Goal: Task Accomplishment & Management: Manage account settings

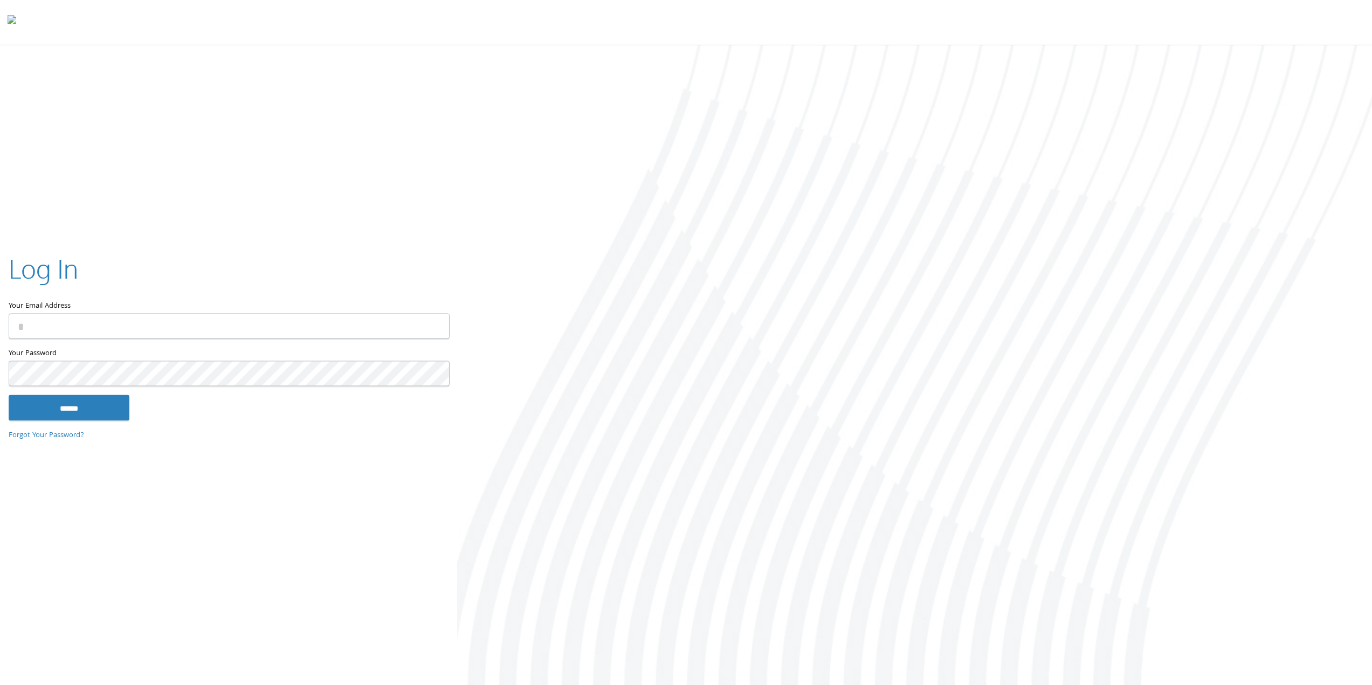
type input "**********"
click at [60, 403] on input "******" at bounding box center [69, 407] width 121 height 26
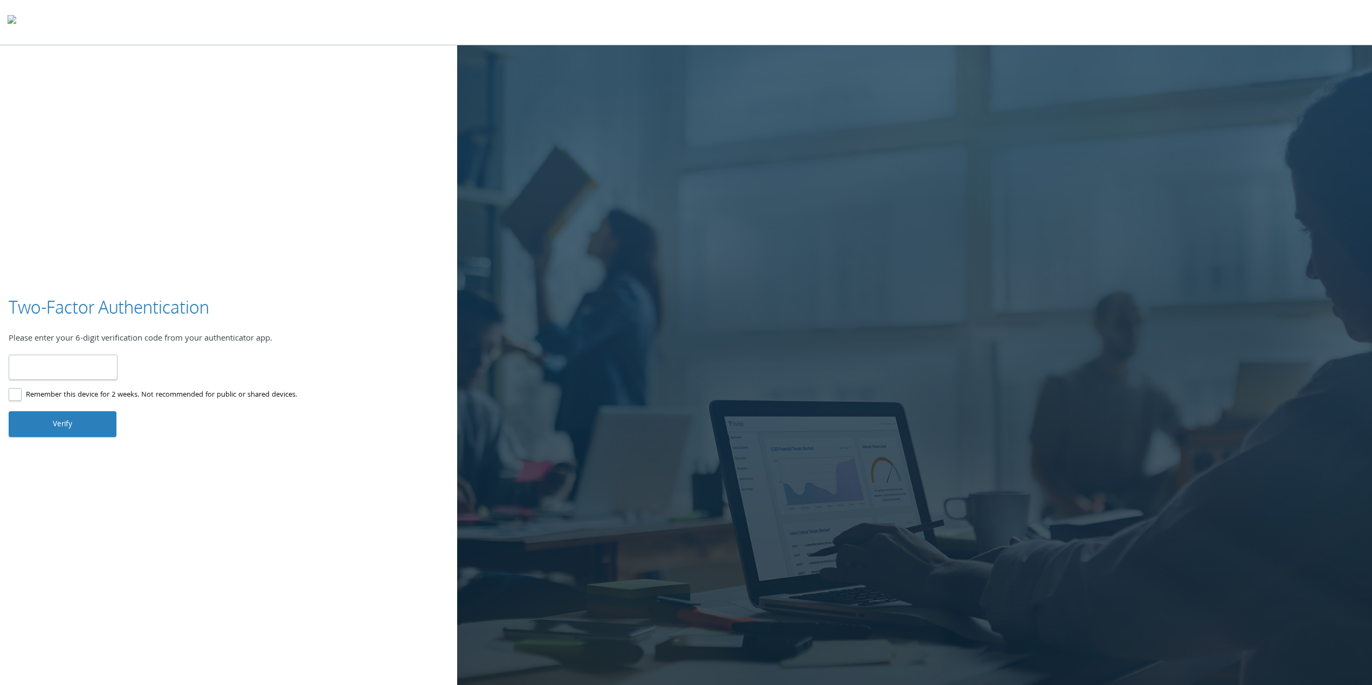
click at [64, 362] on input "number" at bounding box center [63, 367] width 109 height 25
type input "******"
